Goal: Obtain resource: Download file/media

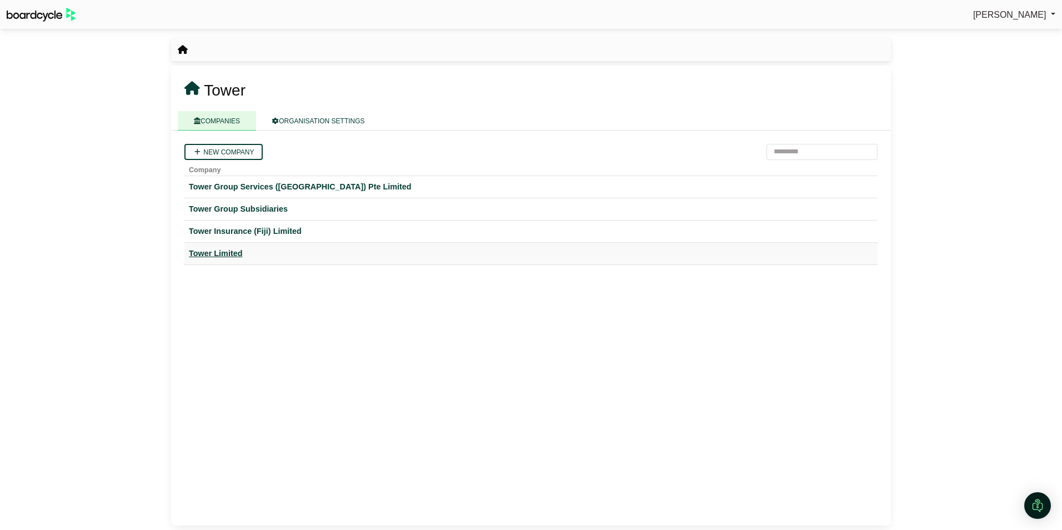
click at [215, 253] on div "Tower Limited" at bounding box center [531, 253] width 684 height 13
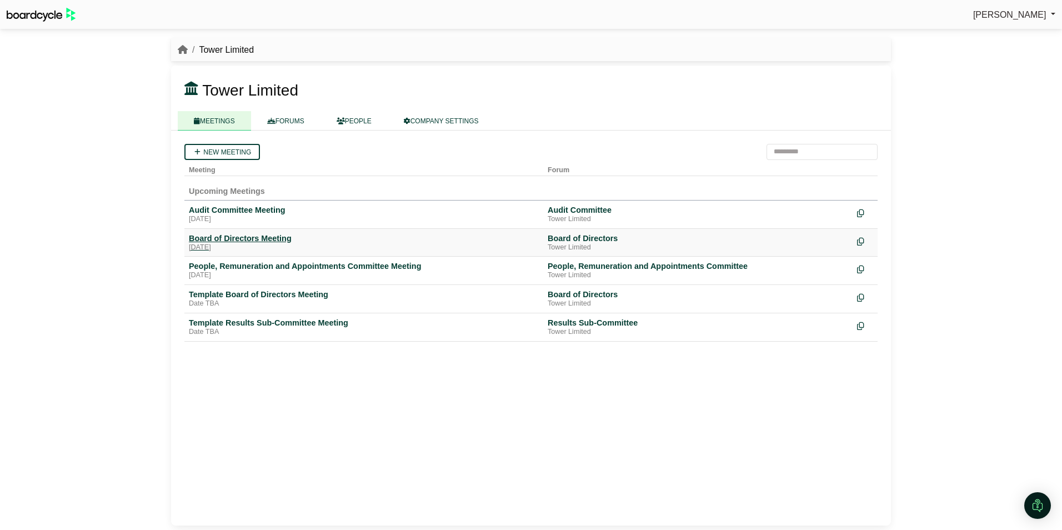
click at [229, 240] on div "Board of Directors Meeting" at bounding box center [364, 238] width 350 height 10
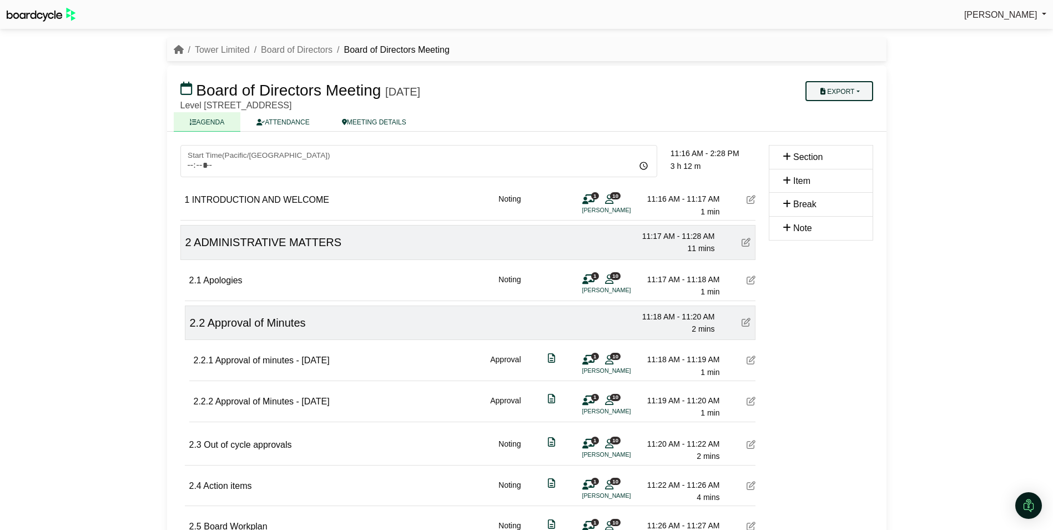
click at [857, 90] on button "Export" at bounding box center [839, 91] width 67 height 20
click at [848, 109] on link "Agenda" at bounding box center [854, 110] width 97 height 17
click at [681, 97] on h3 "Board of Directors Meeting Thursday, 25 September 2025" at bounding box center [468, 90] width 589 height 22
